Goal: Transaction & Acquisition: Book appointment/travel/reservation

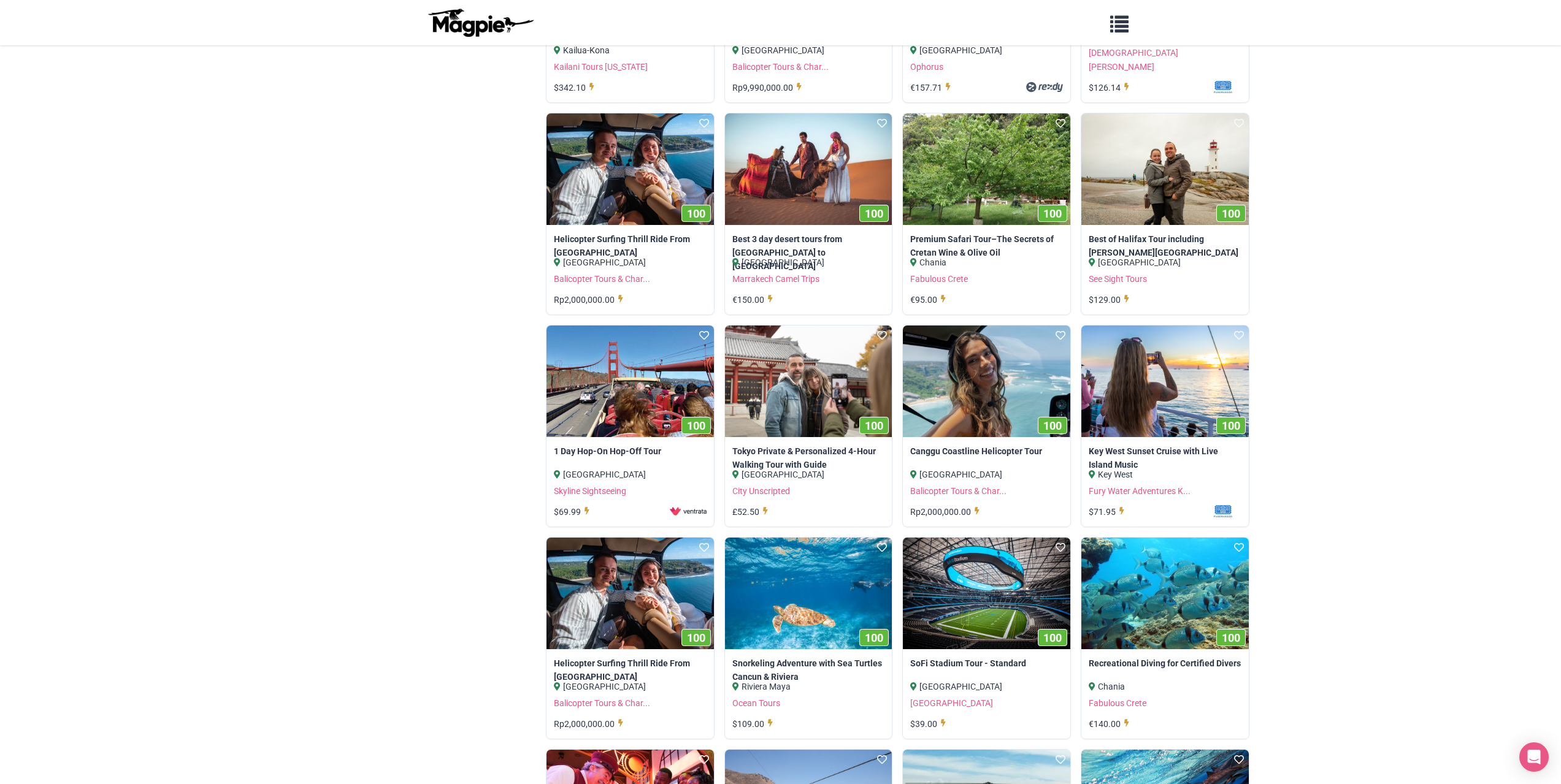
scroll to position [797, 0]
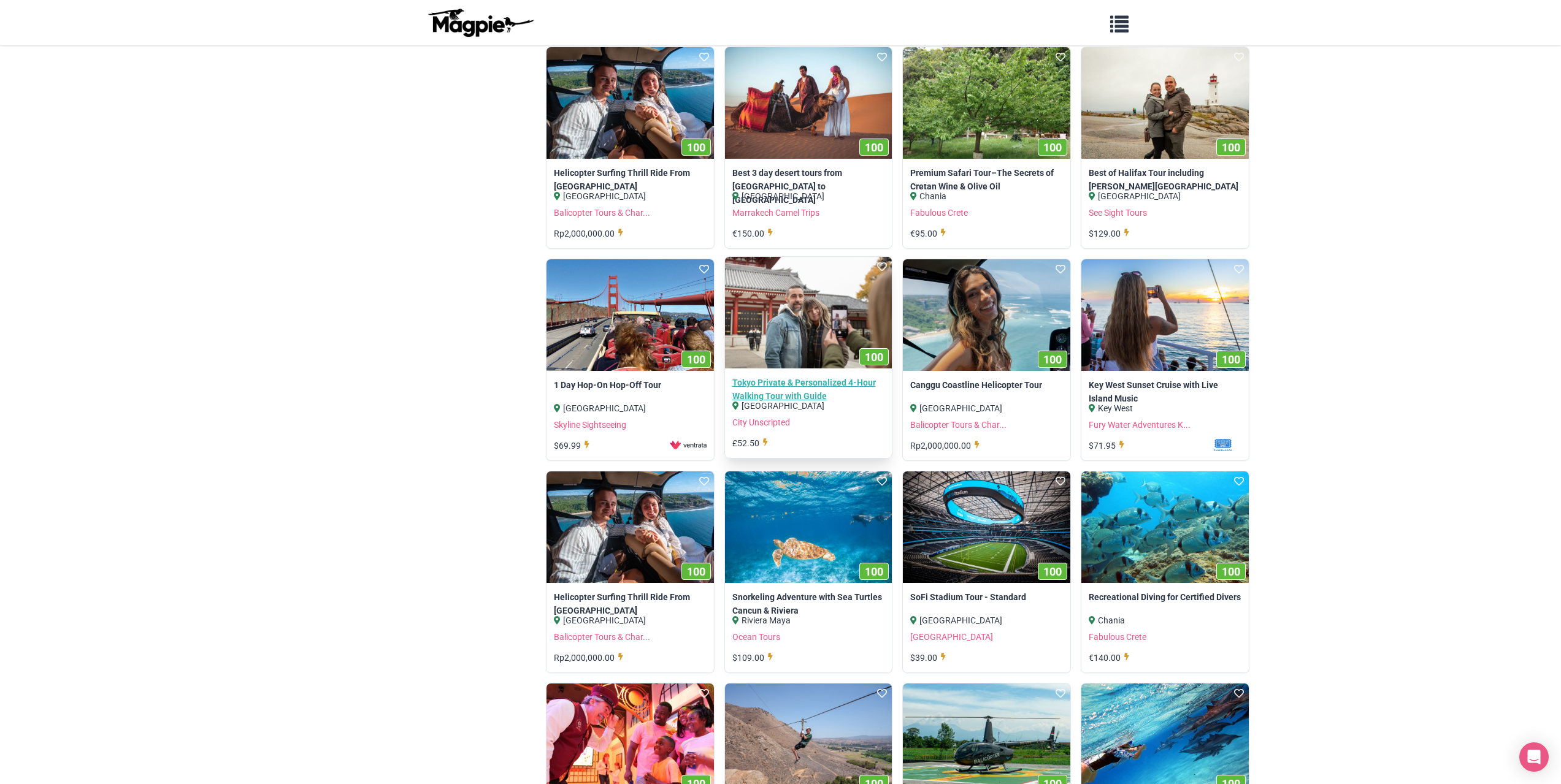
click at [815, 389] on link "Tokyo Private & Personalized 4-Hour Walking Tour with Guide" at bounding box center [808, 389] width 153 height 28
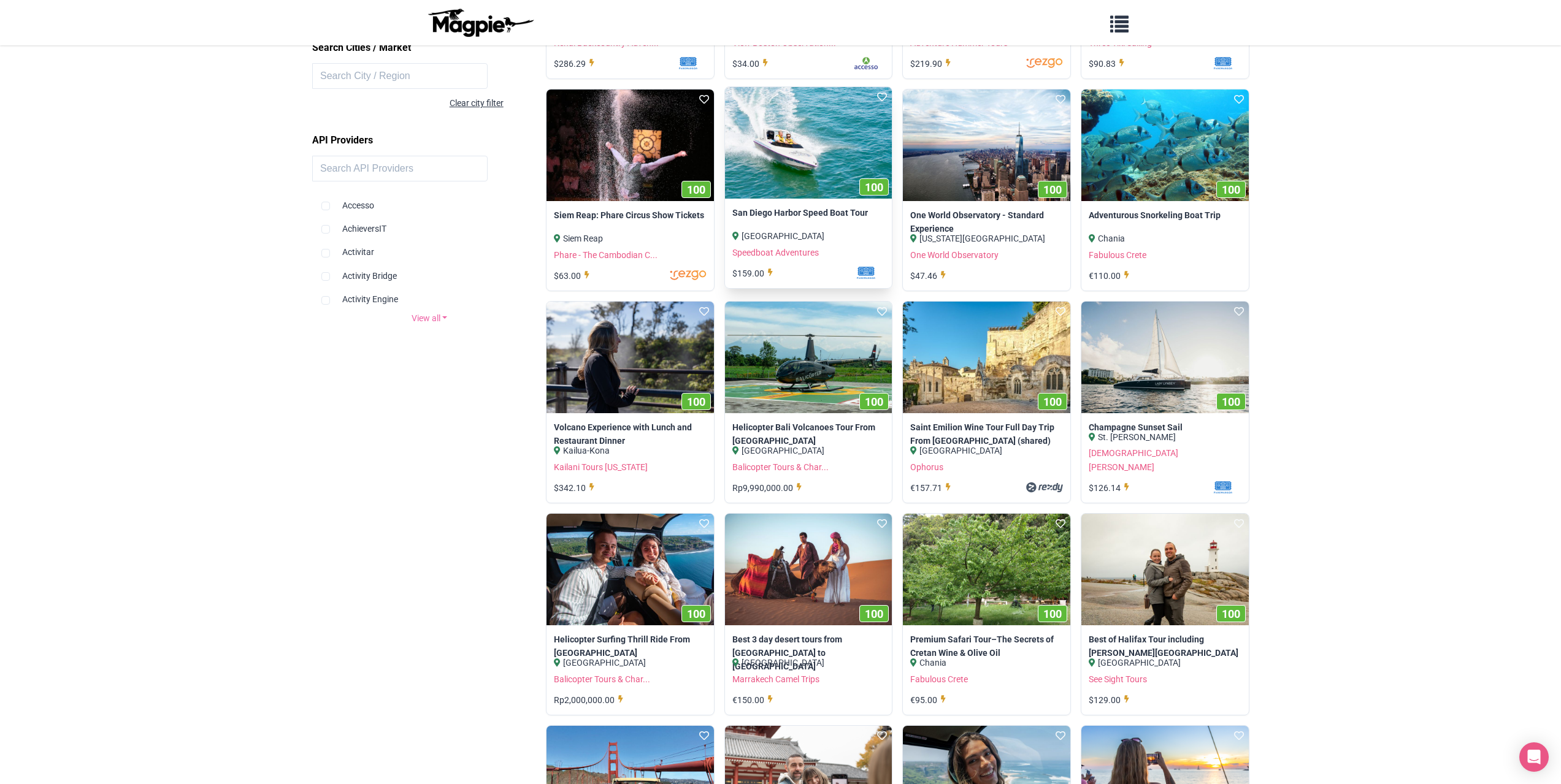
scroll to position [0, 0]
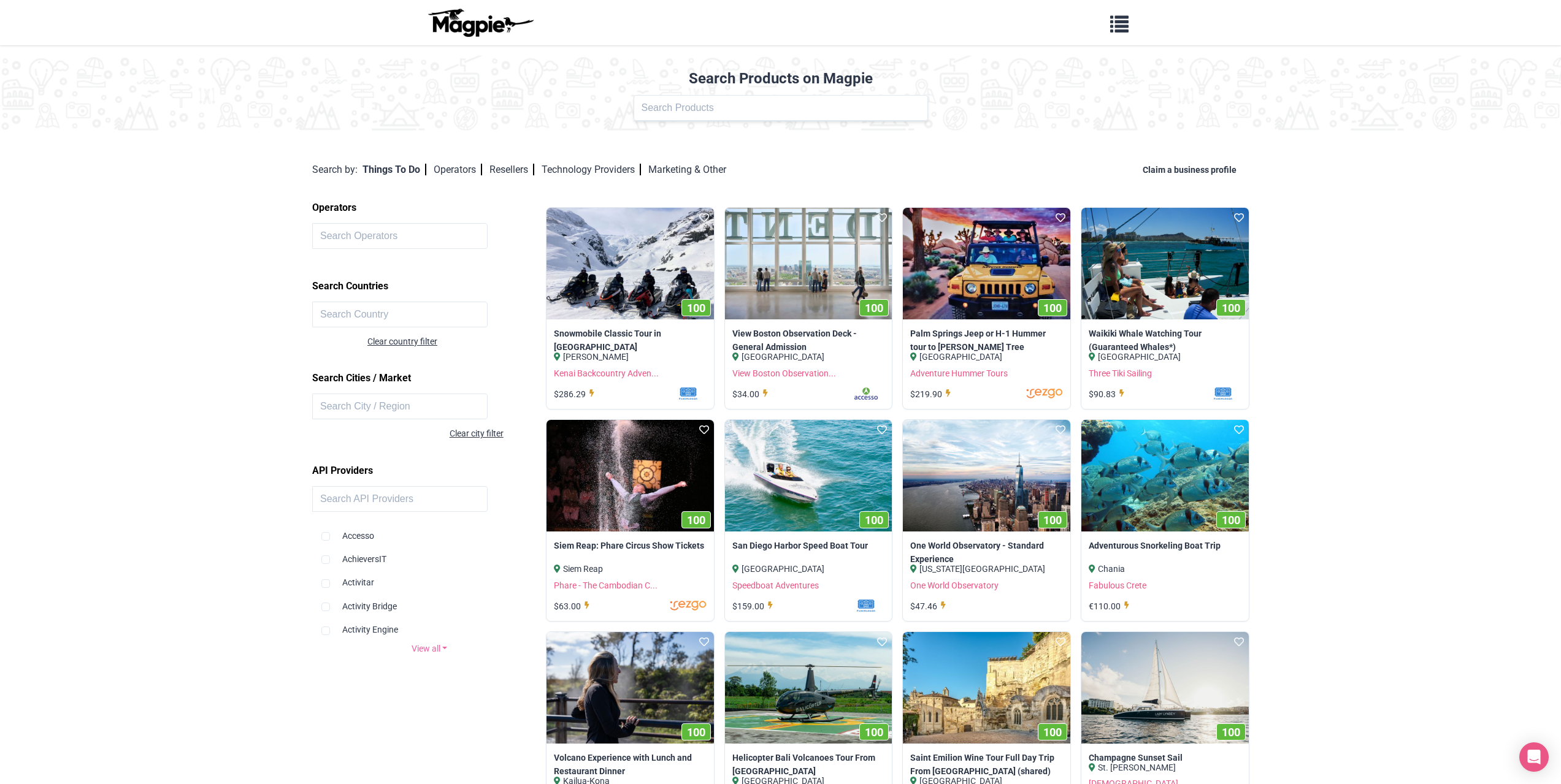
click at [735, 121] on ul at bounding box center [781, 121] width 294 height 1
click at [748, 108] on input "text" at bounding box center [781, 108] width 294 height 26
click button at bounding box center [0, 0] width 0 height 0
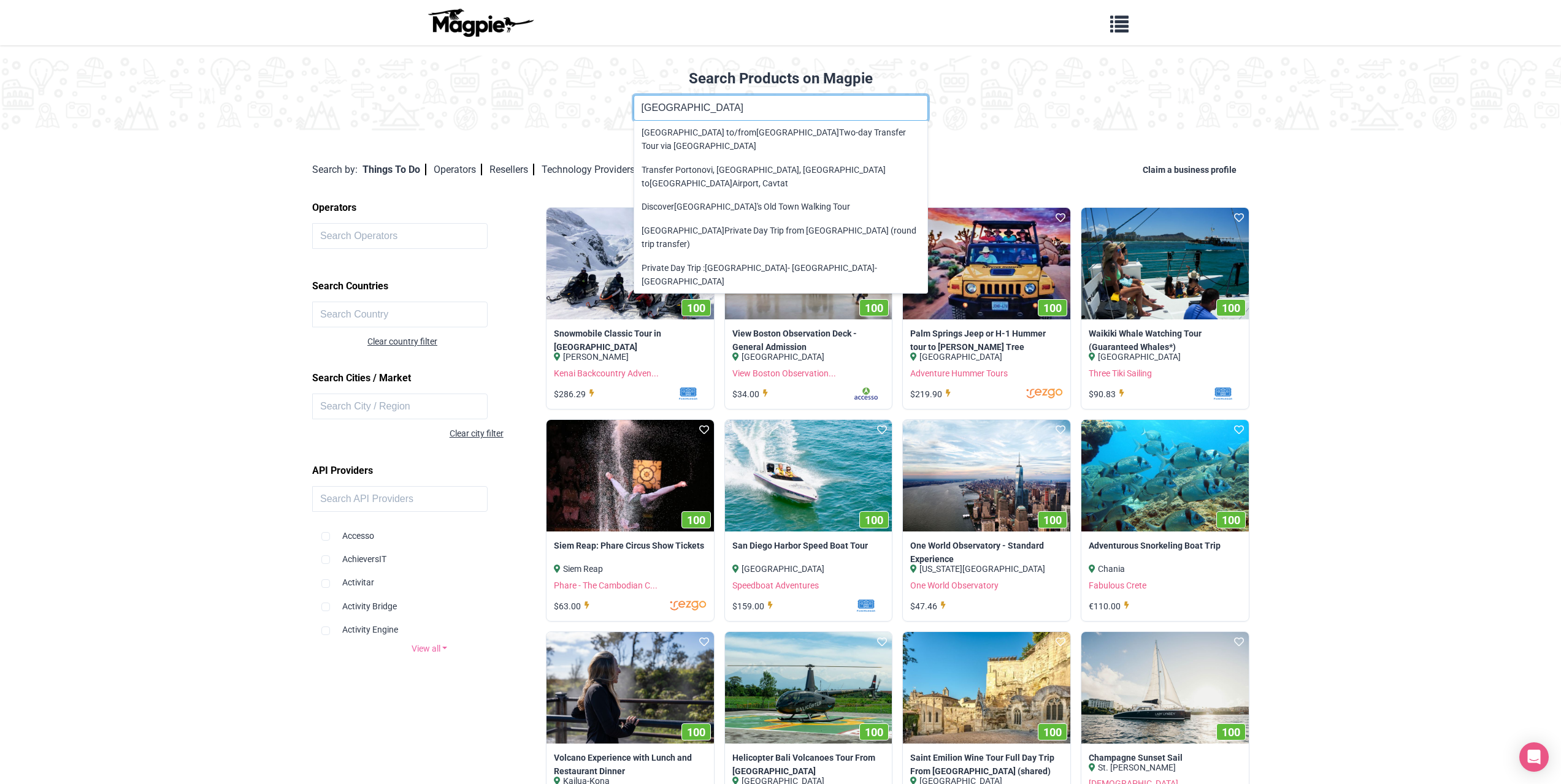
click button at bounding box center [0, 0] width 0 height 0
type input "Discover Dubrovnik's Old Town Walking Tour"
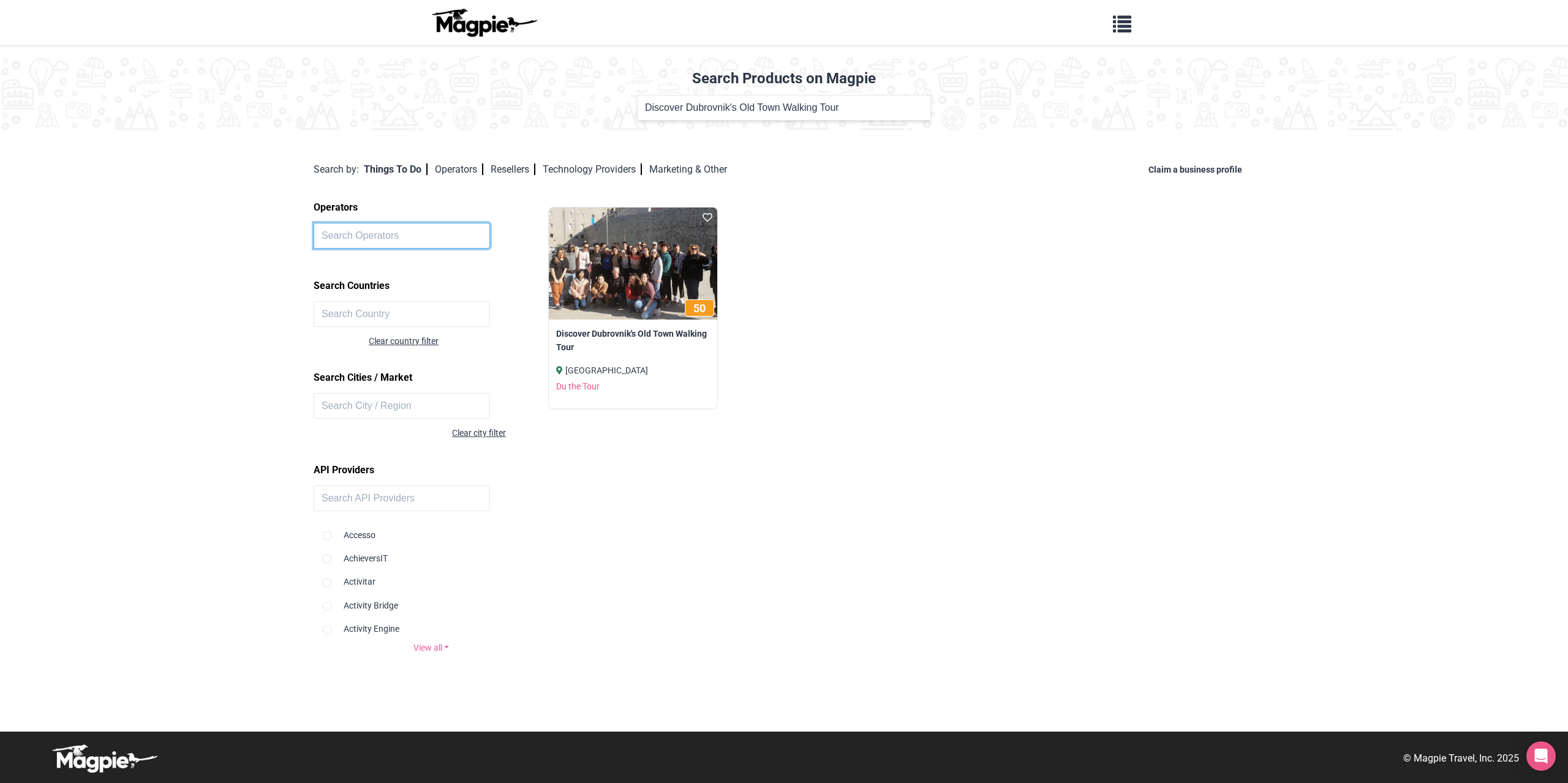
click at [445, 236] on input "text" at bounding box center [402, 235] width 177 height 26
click at [386, 309] on input "text" at bounding box center [402, 314] width 177 height 26
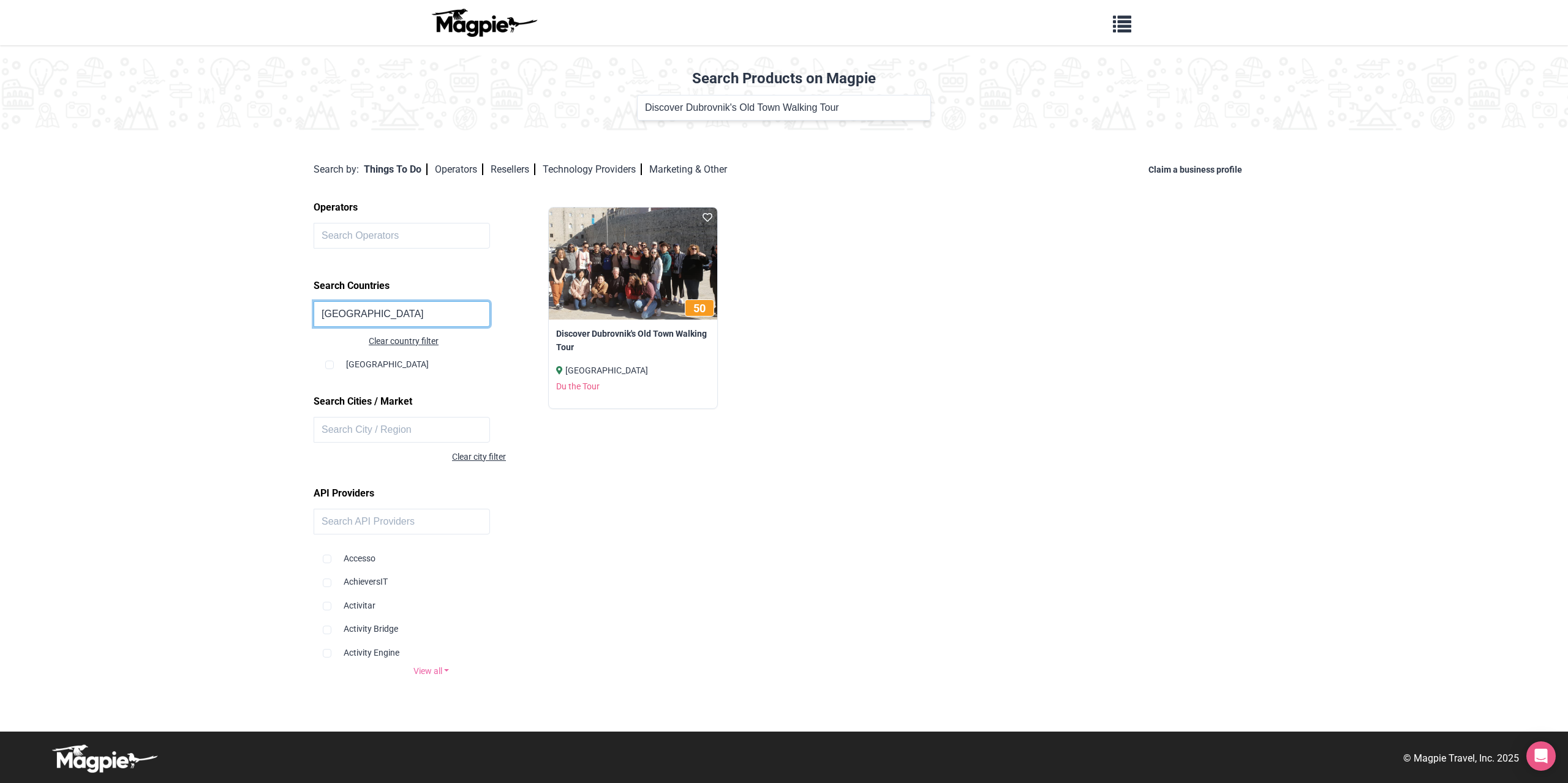
type input "[GEOGRAPHIC_DATA]"
click at [330, 368] on input "checkbox" at bounding box center [330, 365] width 8 height 8
checkbox input "true"
click at [345, 433] on input "text" at bounding box center [402, 429] width 177 height 26
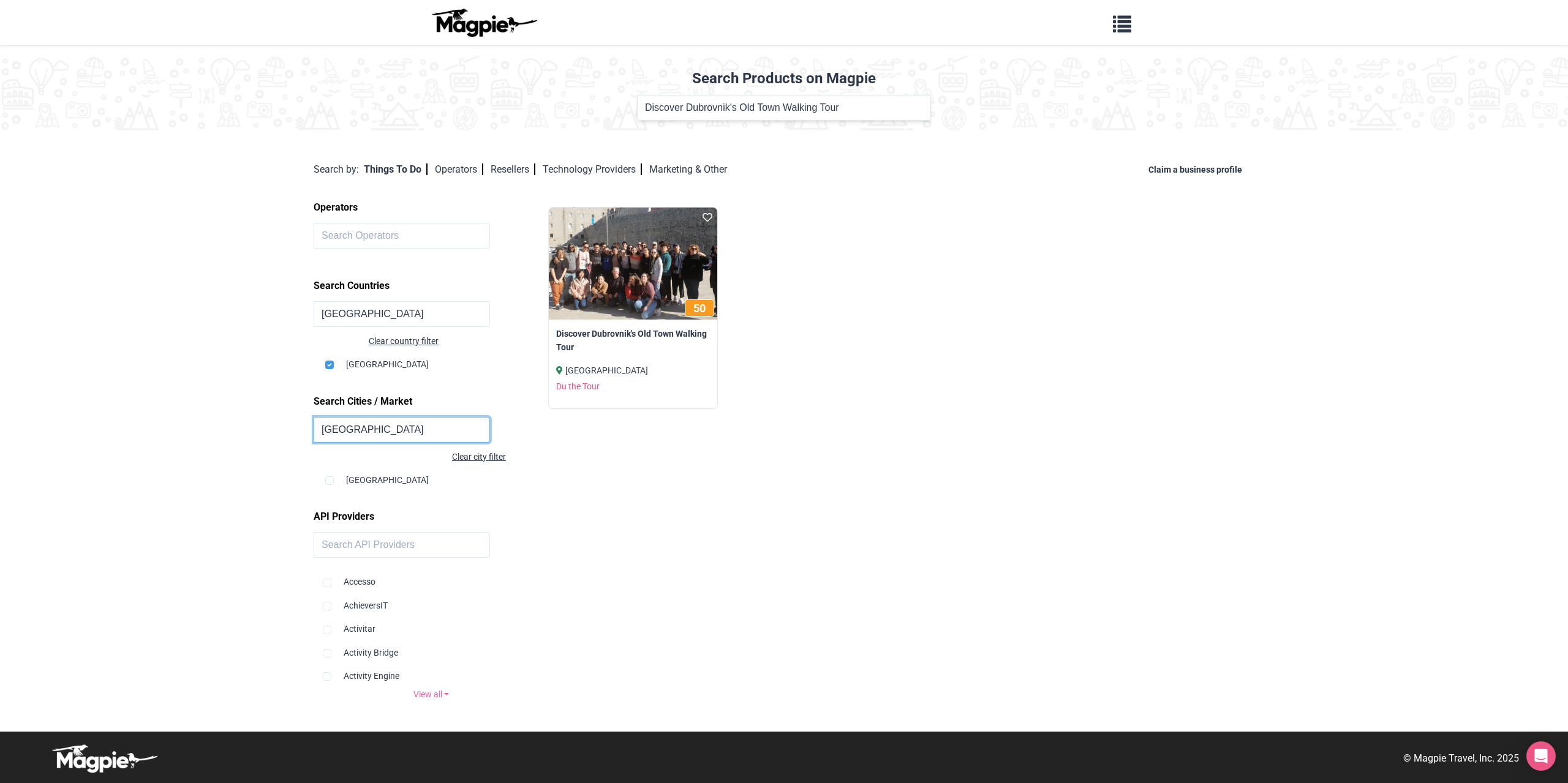
type input "[GEOGRAPHIC_DATA]"
click at [331, 480] on input "checkbox" at bounding box center [330, 480] width 8 height 8
checkbox input "true"
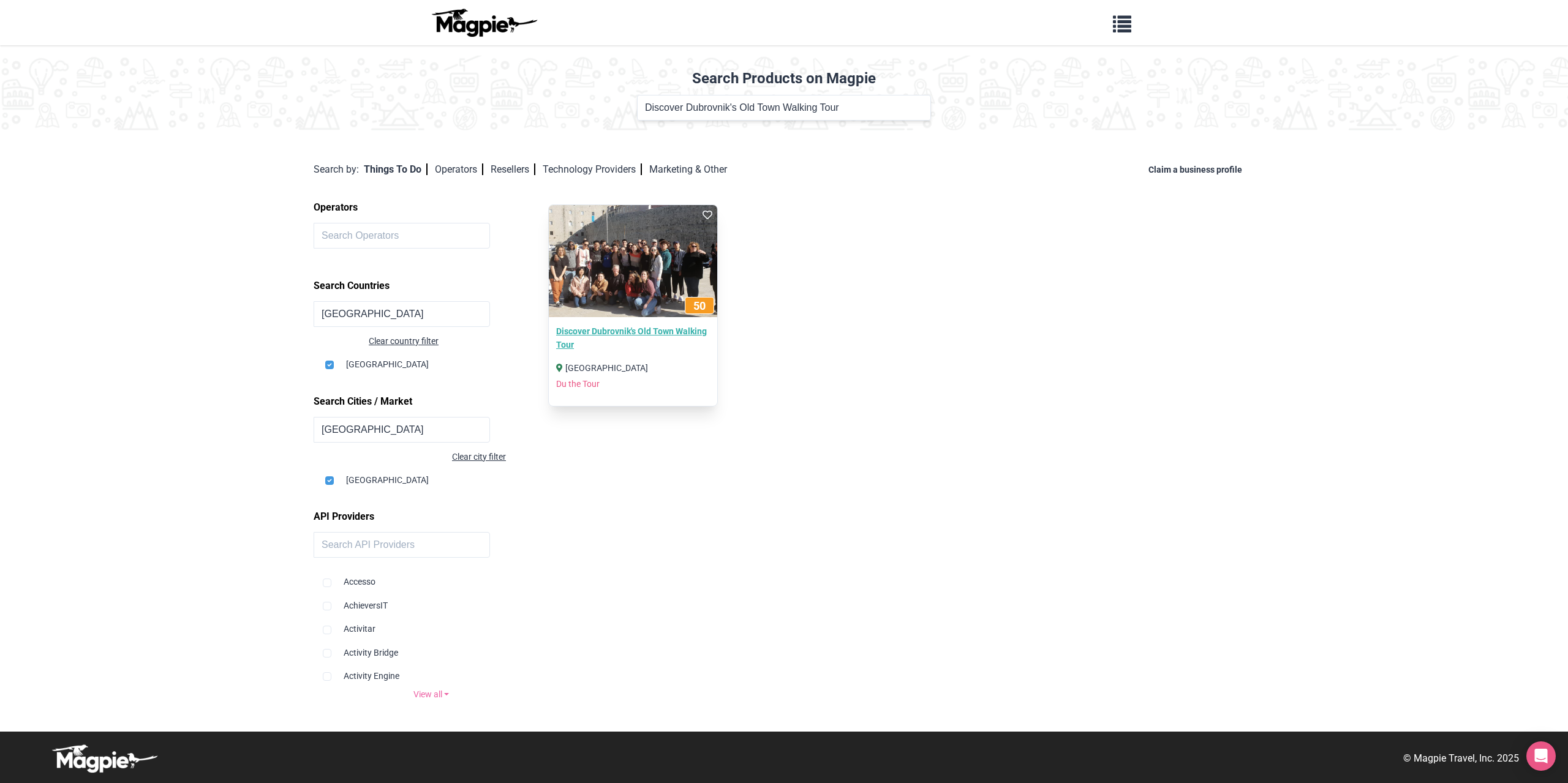
click at [662, 336] on link "Discover Dubrovnik's Old Town Walking Tour" at bounding box center [633, 338] width 153 height 28
